Goal: Task Accomplishment & Management: Complete application form

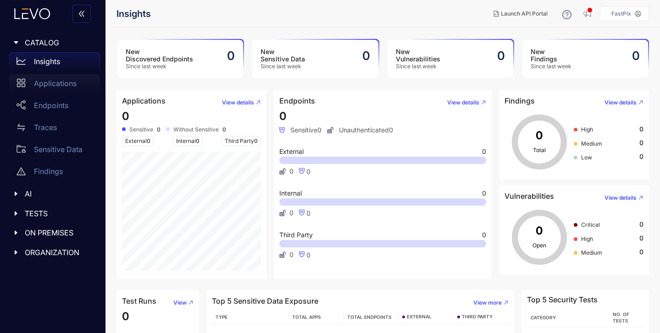
click at [66, 81] on p "Applications" at bounding box center [55, 83] width 43 height 8
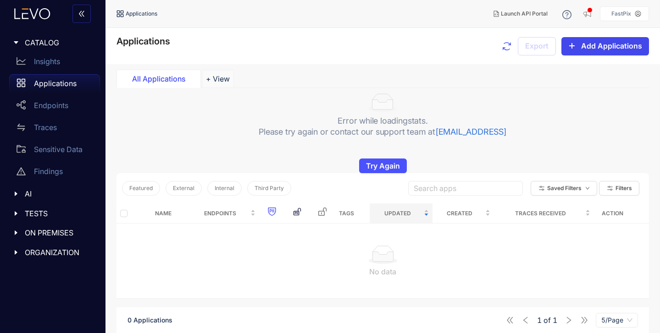
click at [601, 49] on span "Add Applications" at bounding box center [611, 46] width 61 height 8
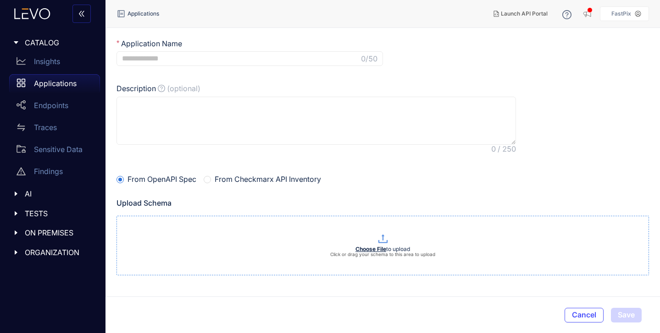
click at [236, 244] on p at bounding box center [383, 239] width 532 height 12
click at [210, 63] on span "0 /50" at bounding box center [249, 58] width 266 height 15
type input "**********"
click at [199, 114] on textarea "Description (optional)" at bounding box center [315, 121] width 399 height 49
type textarea "********"
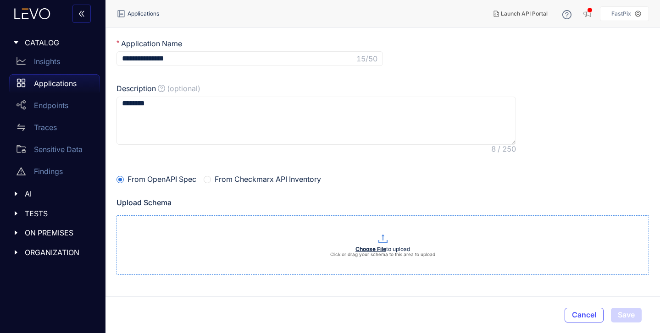
click at [184, 254] on p "Click or drag your schema to this area to upload" at bounding box center [383, 255] width 532 height 6
click at [48, 112] on div "Endpoints" at bounding box center [54, 105] width 91 height 18
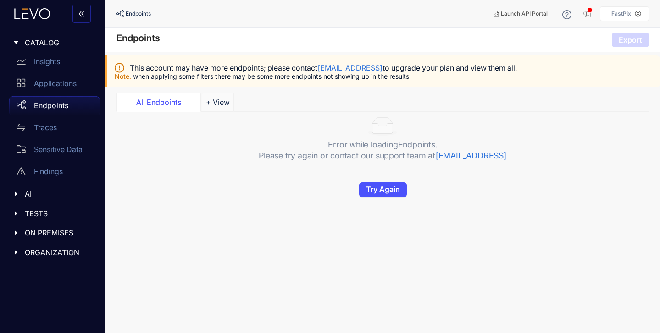
click at [18, 191] on icon "caret-right" at bounding box center [16, 194] width 6 height 6
click at [19, 219] on div "TESTS" at bounding box center [53, 213] width 94 height 19
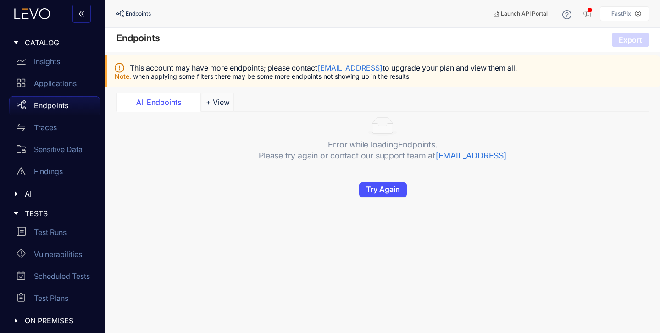
click at [19, 218] on div "TESTS" at bounding box center [53, 213] width 94 height 19
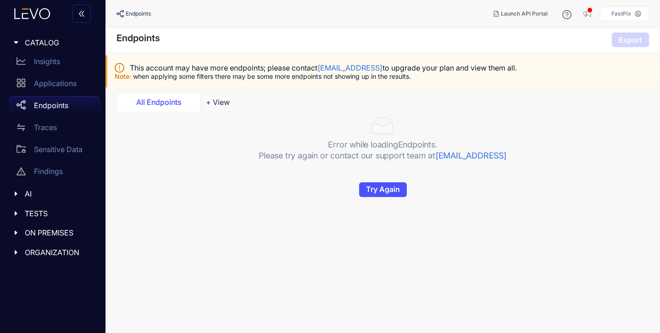
click at [16, 249] on icon "caret-right" at bounding box center [16, 252] width 6 height 6
click at [85, 11] on icon "double-left" at bounding box center [81, 13] width 7 height 7
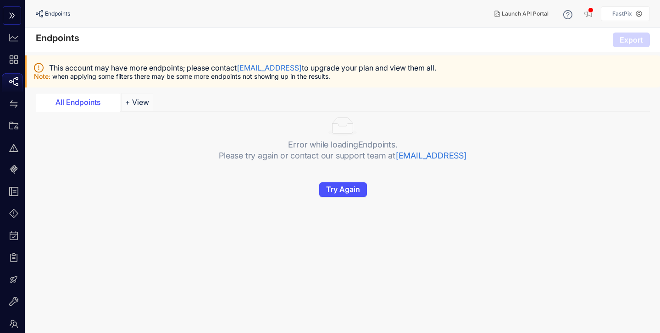
click at [13, 17] on icon "double-right" at bounding box center [11, 15] width 7 height 7
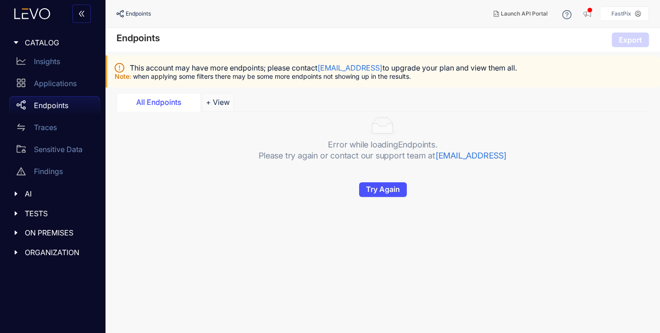
click at [203, 186] on div "Error while loading Endpoints . Please try again or contact our support team at…" at bounding box center [382, 154] width 532 height 85
click at [61, 80] on p "Applications" at bounding box center [55, 83] width 43 height 8
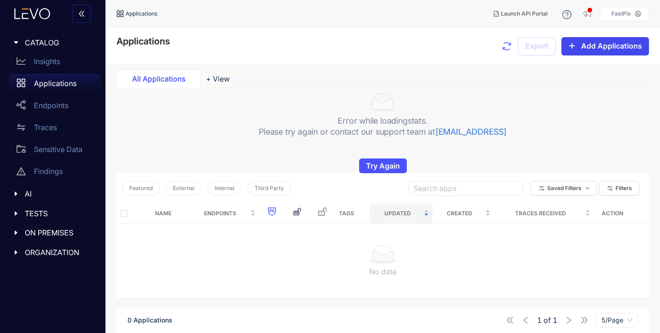
click at [597, 54] on button "Add Applications" at bounding box center [605, 46] width 88 height 18
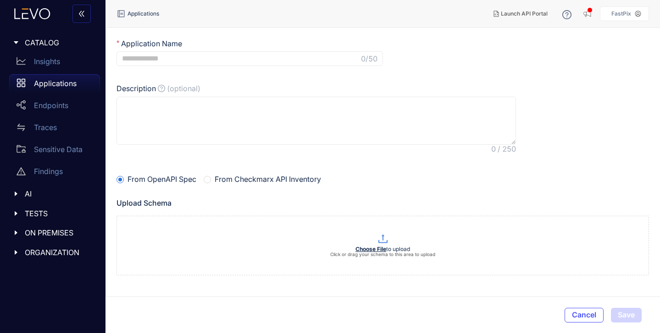
click at [174, 57] on input "Application Name" at bounding box center [240, 59] width 237 height 8
type input "*******"
click at [164, 107] on textarea "Description (optional)" at bounding box center [315, 121] width 399 height 49
type textarea "**********"
click at [376, 251] on b "Choose File" at bounding box center [370, 249] width 31 height 7
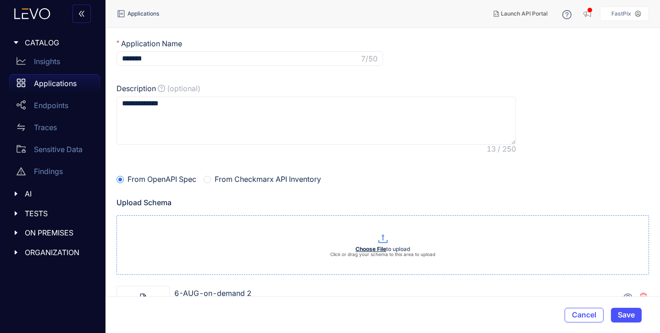
scroll to position [12, 0]
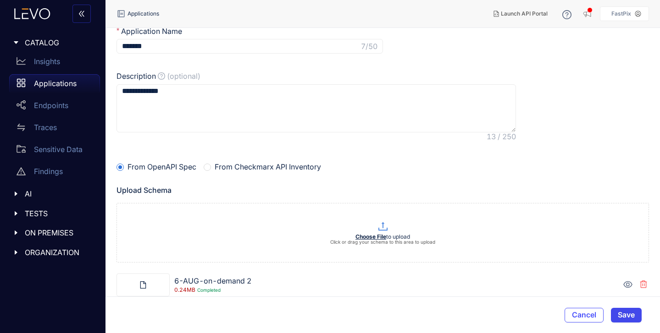
click at [637, 318] on button "Save" at bounding box center [626, 315] width 31 height 15
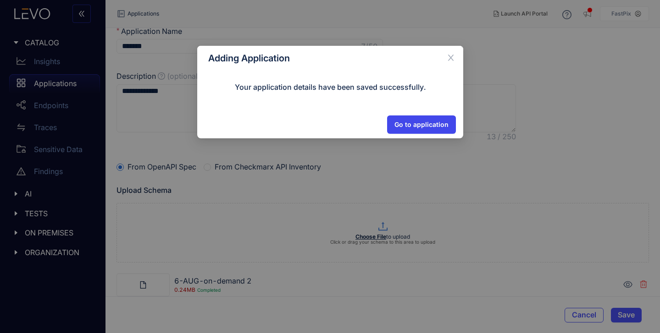
click at [427, 122] on span "Go to application" at bounding box center [421, 124] width 54 height 7
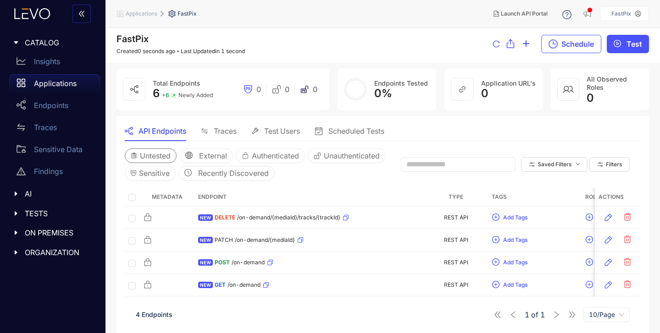
click at [153, 152] on span "Untested" at bounding box center [155, 156] width 31 height 8
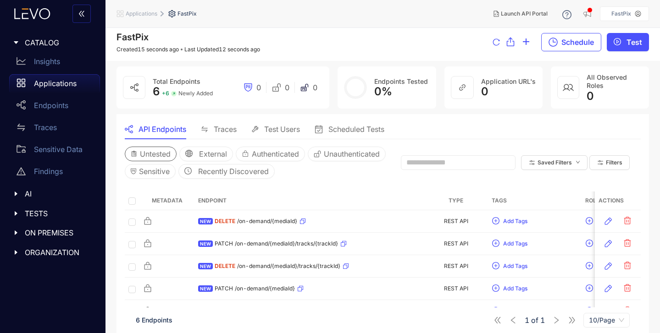
click at [155, 153] on span "Untested" at bounding box center [155, 154] width 31 height 8
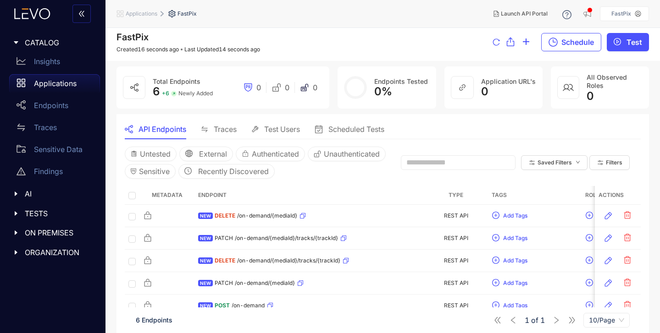
click at [416, 145] on div "Untested External Authenticated Unauthenticated Sensitive Recently Discovered S…" at bounding box center [383, 162] width 516 height 47
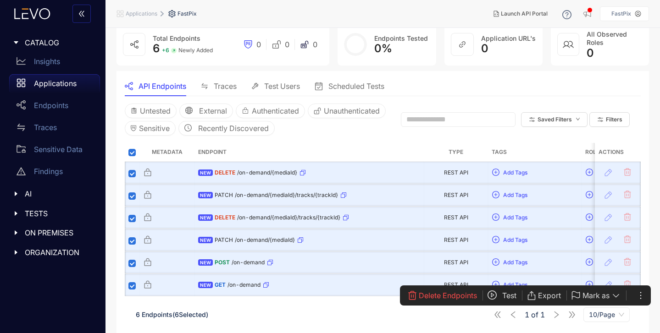
click at [499, 295] on button "Test" at bounding box center [506, 295] width 39 height 15
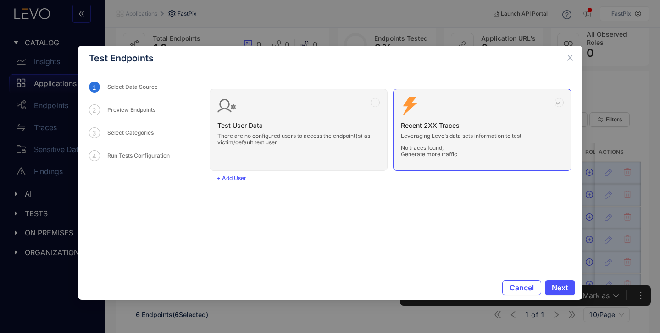
click at [346, 139] on div "Test User Data There are no configured users to access the endpoint(s) as victi…" at bounding box center [391, 126] width 362 height 89
click at [374, 106] on div "Test User Data There are no configured users to access the endpoint(s) as victi…" at bounding box center [391, 126] width 362 height 89
click at [387, 110] on div "Test User Data There are no configured users to access the endpoint(s) as victi…" at bounding box center [391, 126] width 362 height 89
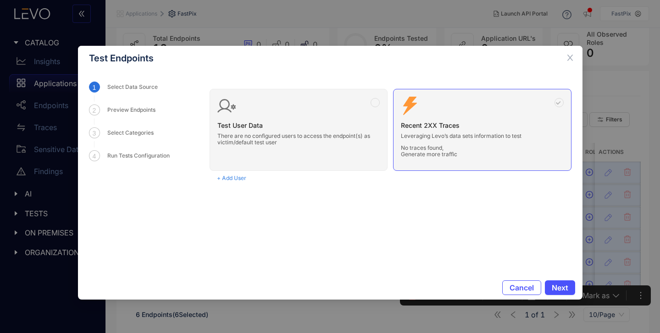
click at [225, 179] on span "+ Add User" at bounding box center [231, 178] width 29 height 6
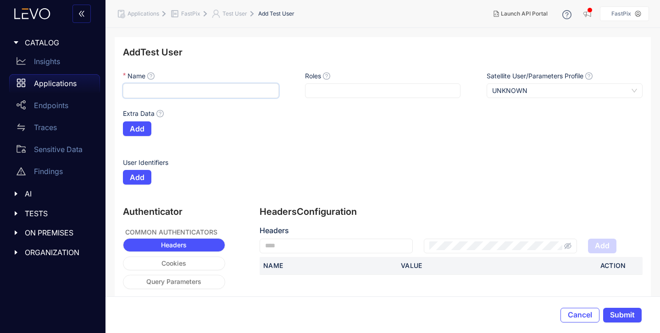
click at [184, 87] on input "Name" at bounding box center [201, 90] width 156 height 15
click at [314, 160] on div "User Identifiers" at bounding box center [383, 164] width 520 height 12
click at [572, 317] on span "Cancel" at bounding box center [580, 315] width 24 height 8
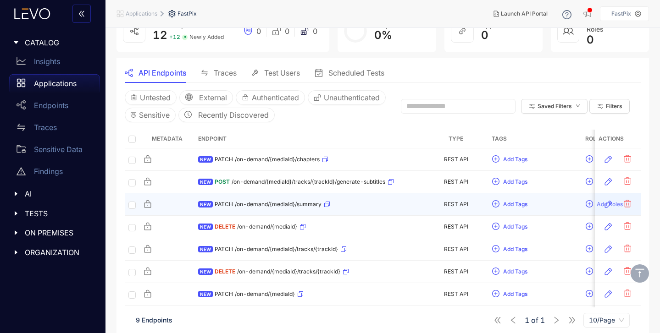
scroll to position [61, 0]
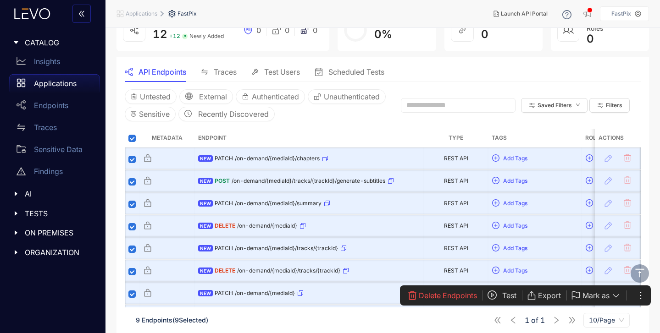
click at [512, 296] on span "Test" at bounding box center [509, 296] width 14 height 8
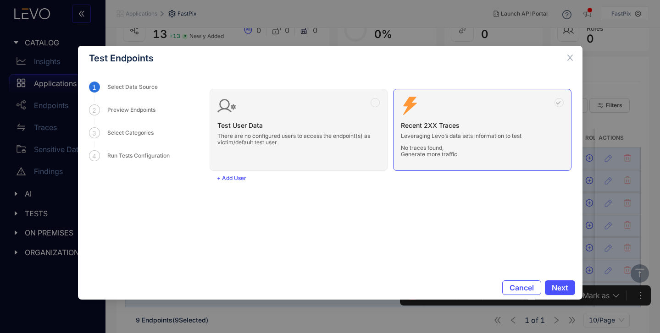
click at [305, 129] on div "Test User Data There are no configured users to access the endpoint(s) as victi…" at bounding box center [391, 126] width 362 height 89
click at [365, 103] on div "Test User Data There are no configured users to access the endpoint(s) as victi…" at bounding box center [391, 126] width 362 height 89
